Goal: Entertainment & Leisure: Consume media (video, audio)

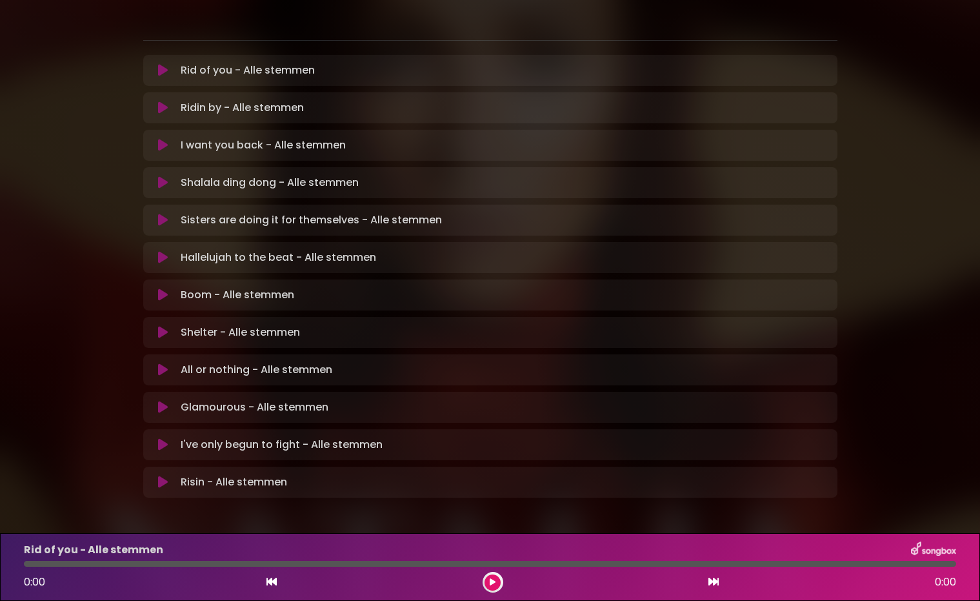
scroll to position [256, 0]
click at [165, 65] on icon at bounding box center [163, 71] width 10 height 13
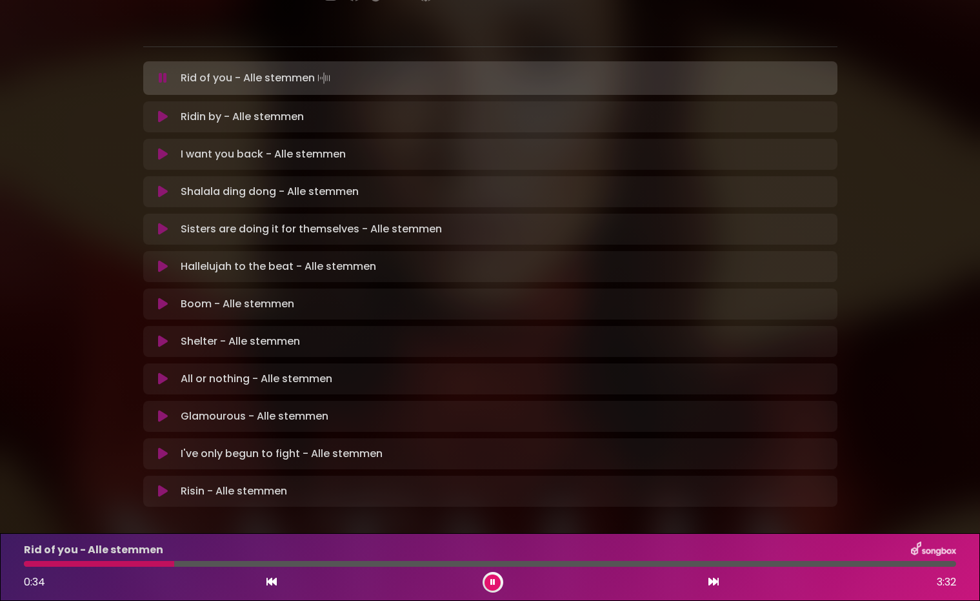
scroll to position [252, 0]
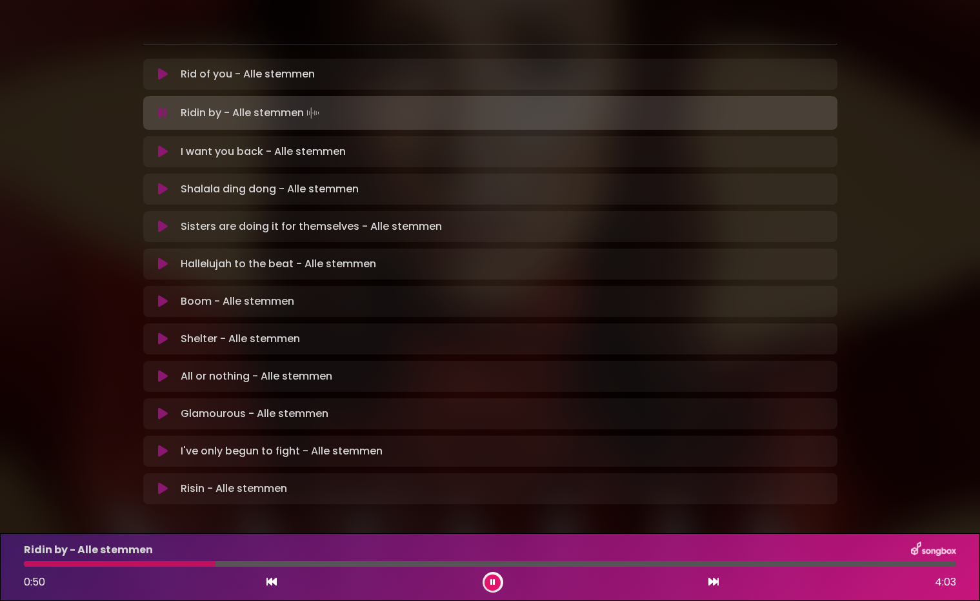
click at [494, 582] on icon at bounding box center [492, 582] width 5 height 8
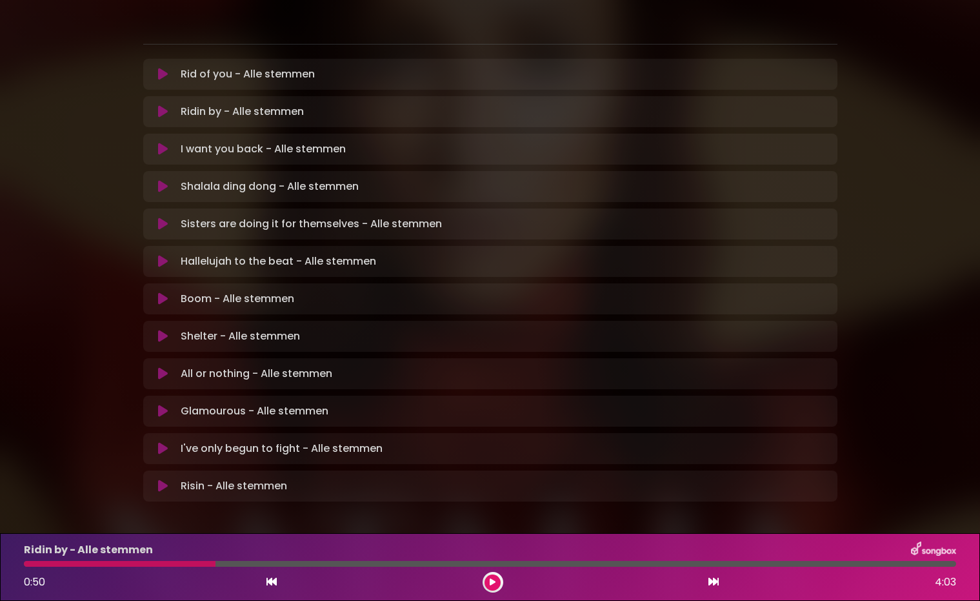
scroll to position [0, 0]
click at [495, 581] on icon at bounding box center [493, 582] width 6 height 8
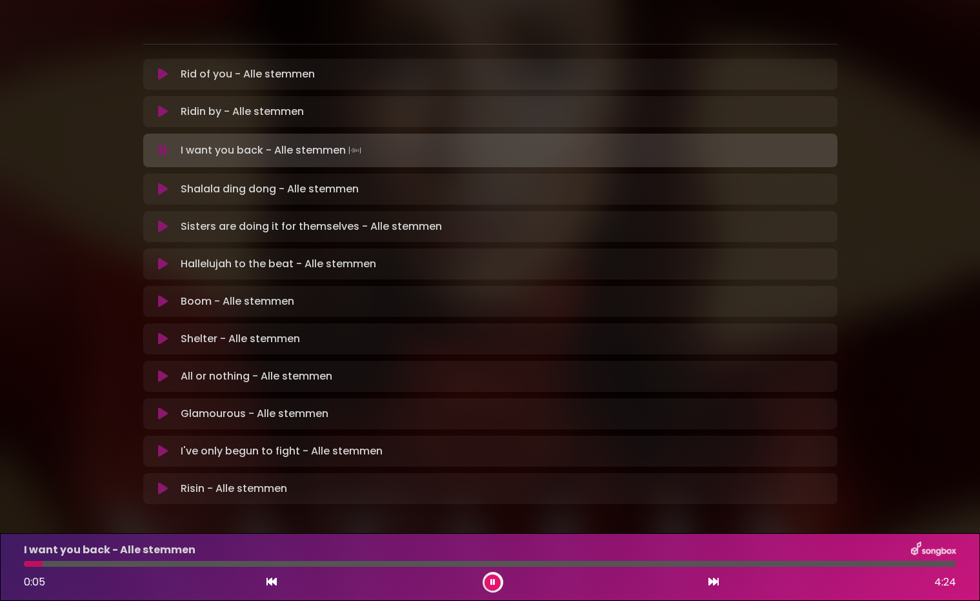
click at [148, 562] on div at bounding box center [490, 564] width 932 height 6
click at [172, 563] on div at bounding box center [490, 564] width 932 height 6
click at [201, 566] on div "I want you back - Alle stemmen 0:43 4:24" at bounding box center [490, 566] width 948 height 51
click at [203, 563] on div at bounding box center [490, 564] width 932 height 6
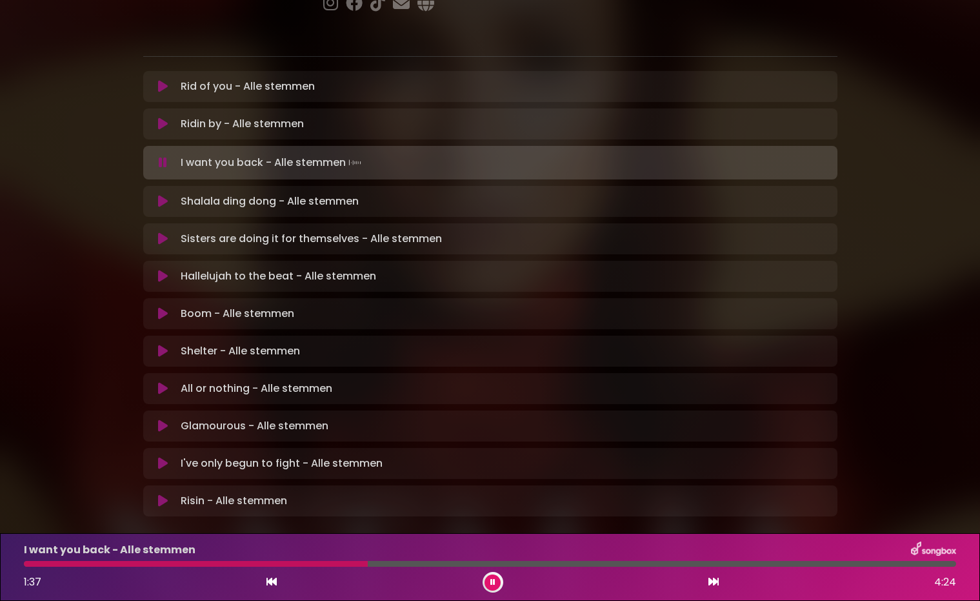
scroll to position [243, 0]
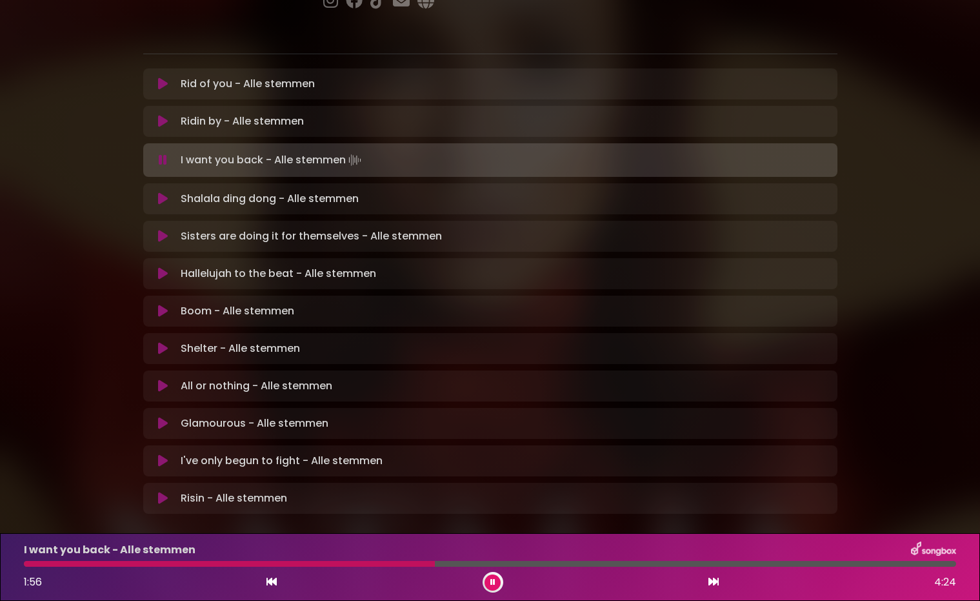
click at [381, 565] on div at bounding box center [229, 564] width 411 height 6
click at [357, 565] on div at bounding box center [238, 564] width 428 height 6
click at [337, 566] on div at bounding box center [212, 564] width 376 height 6
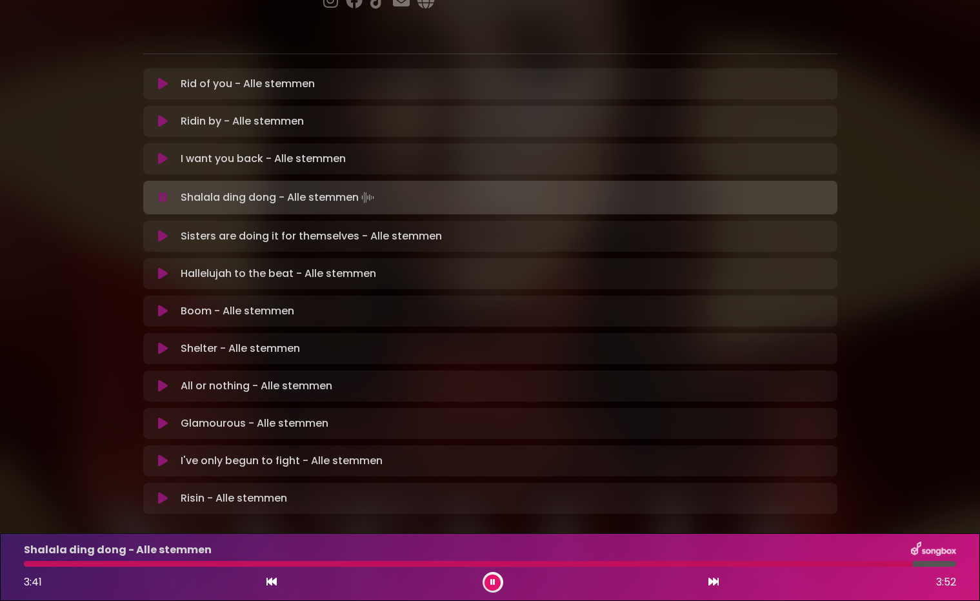
click at [493, 583] on icon at bounding box center [492, 582] width 5 height 8
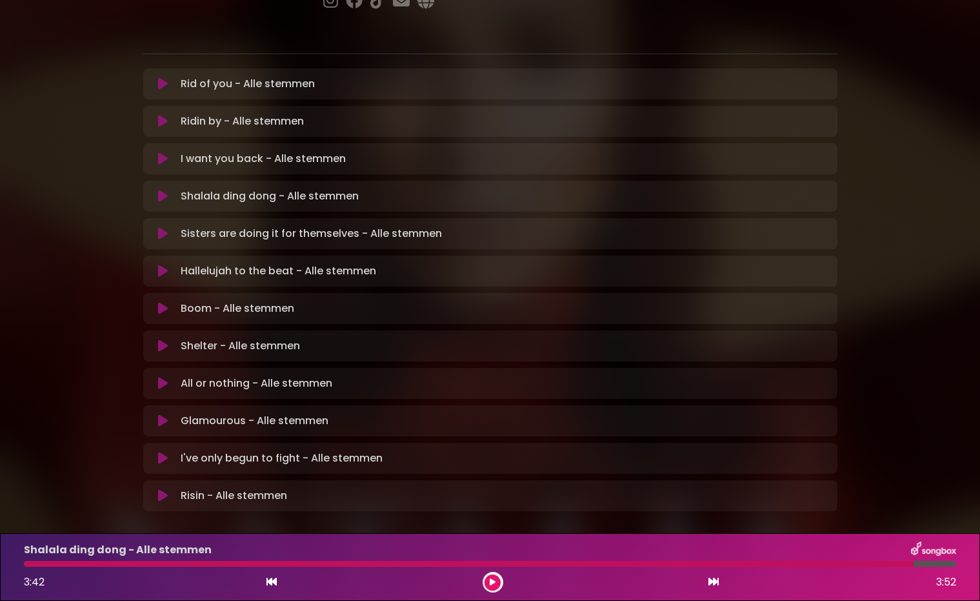
click at [165, 227] on icon at bounding box center [163, 233] width 10 height 13
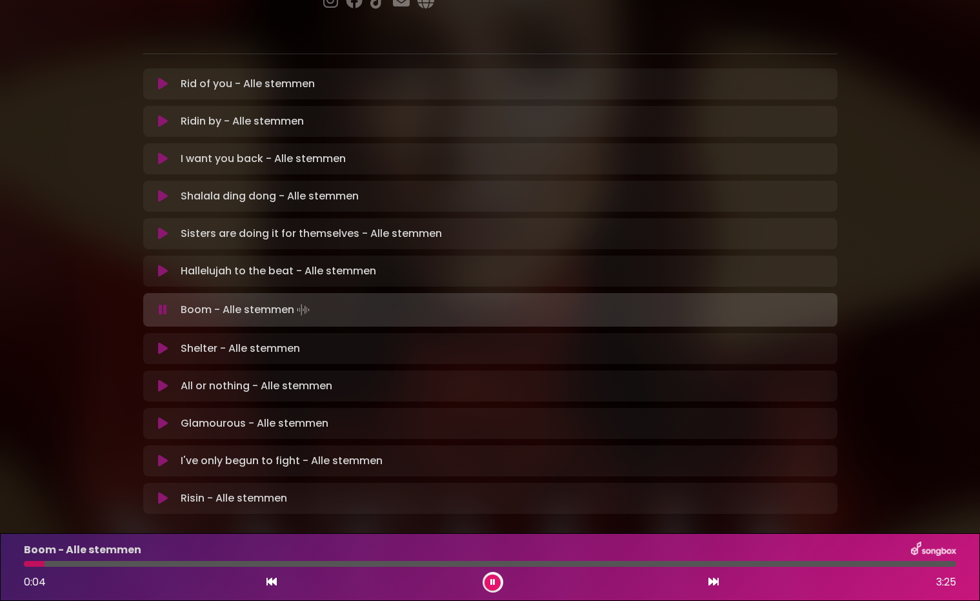
click at [494, 578] on icon at bounding box center [492, 582] width 5 height 8
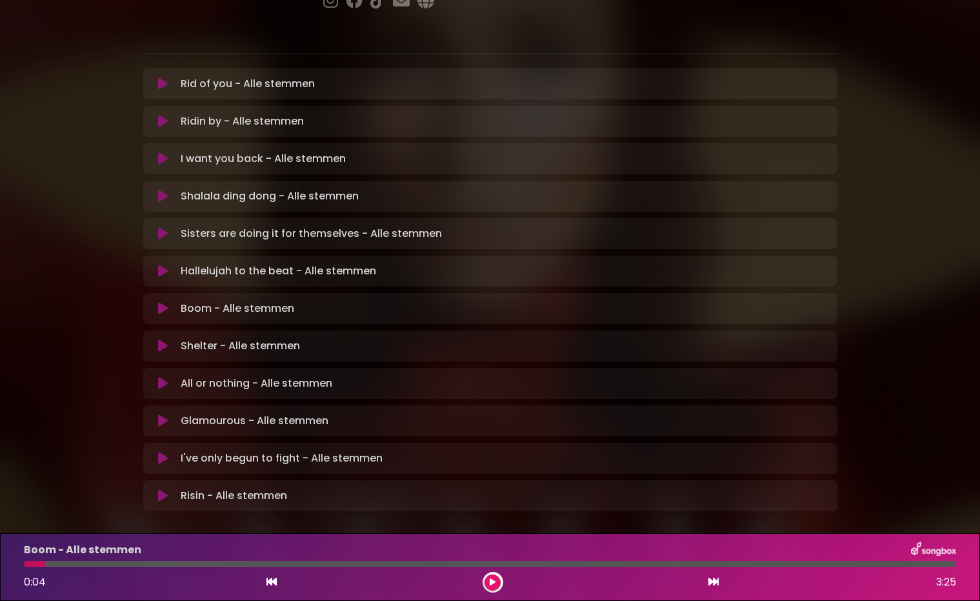
click at [492, 581] on icon at bounding box center [493, 582] width 6 height 8
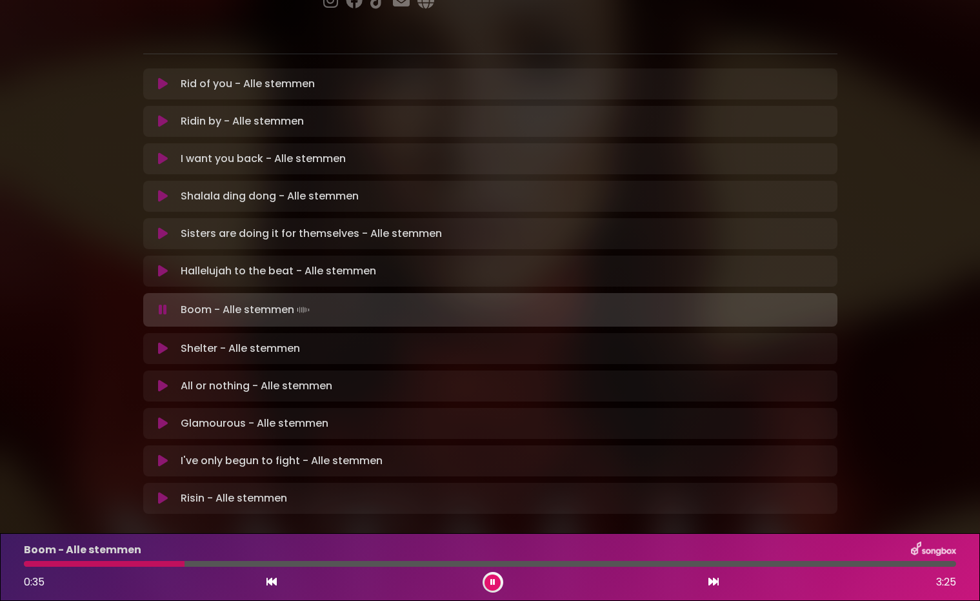
scroll to position [242, 0]
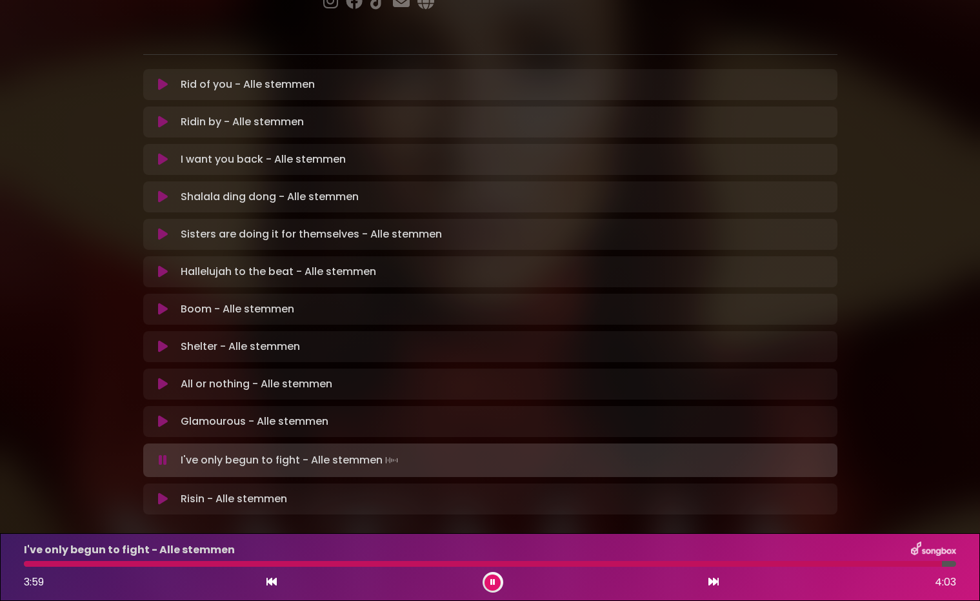
click at [576, 564] on div at bounding box center [483, 564] width 918 height 6
click at [617, 564] on div at bounding box center [490, 564] width 932 height 6
click at [661, 566] on div at bounding box center [490, 564] width 932 height 6
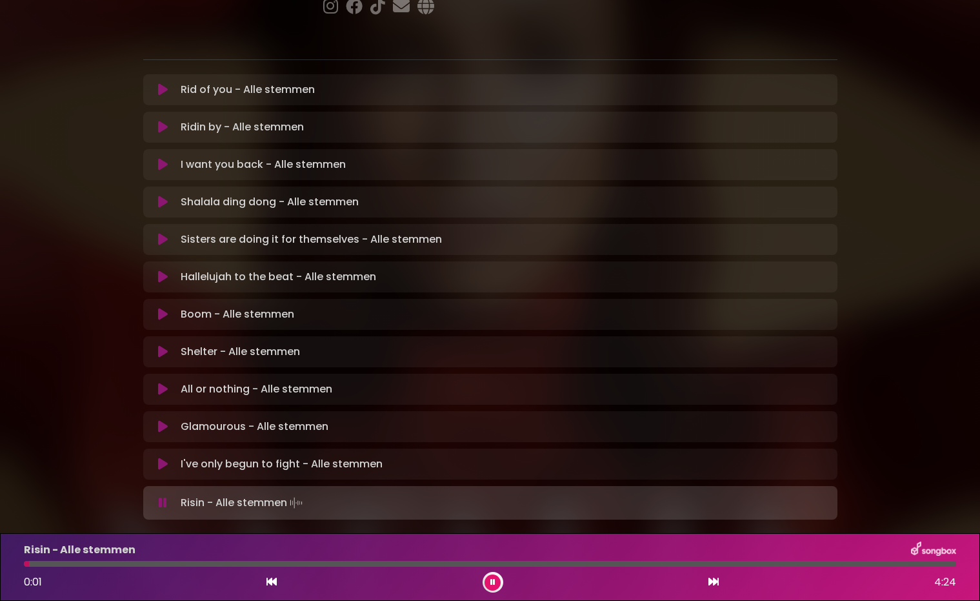
scroll to position [236, 0]
